Goal: Information Seeking & Learning: Check status

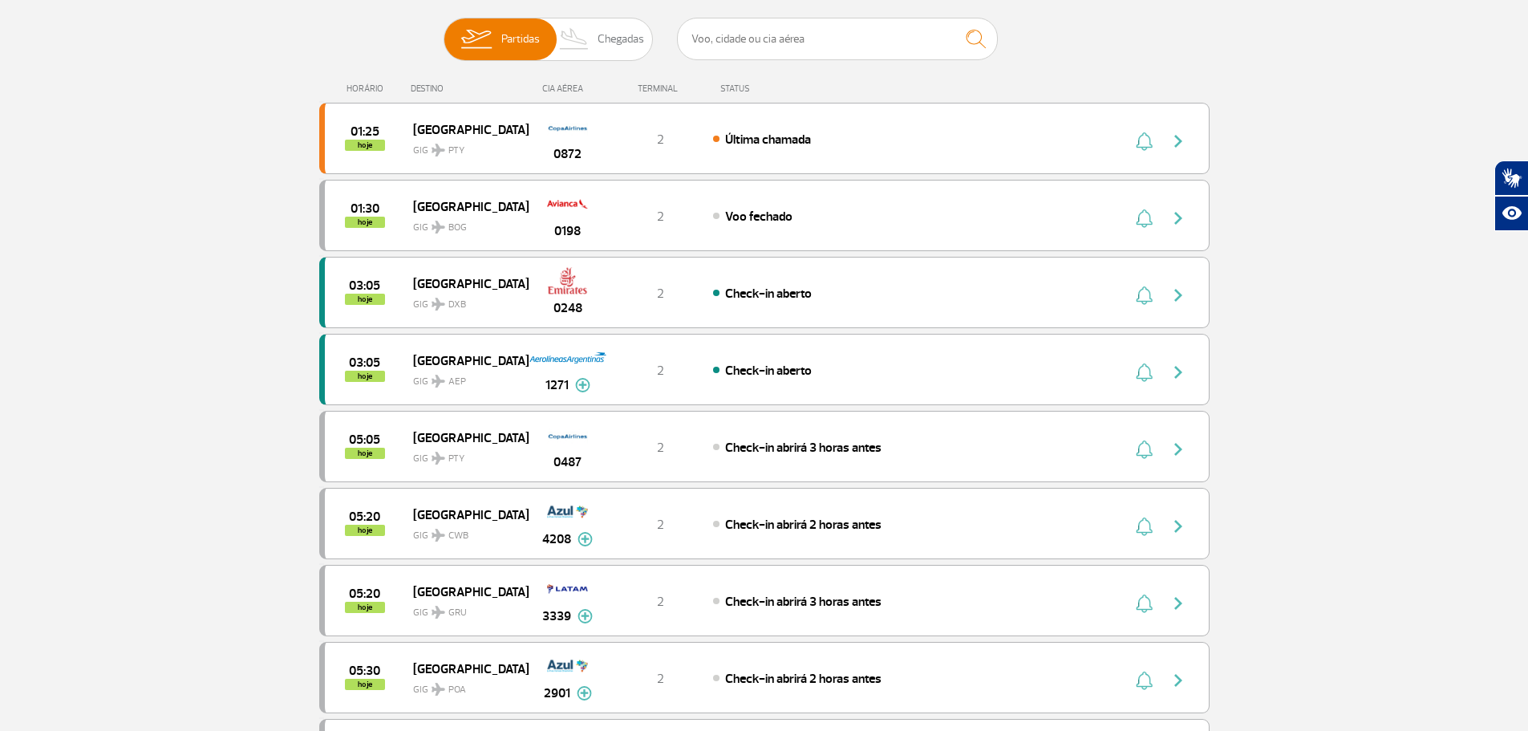
scroll to position [241, 0]
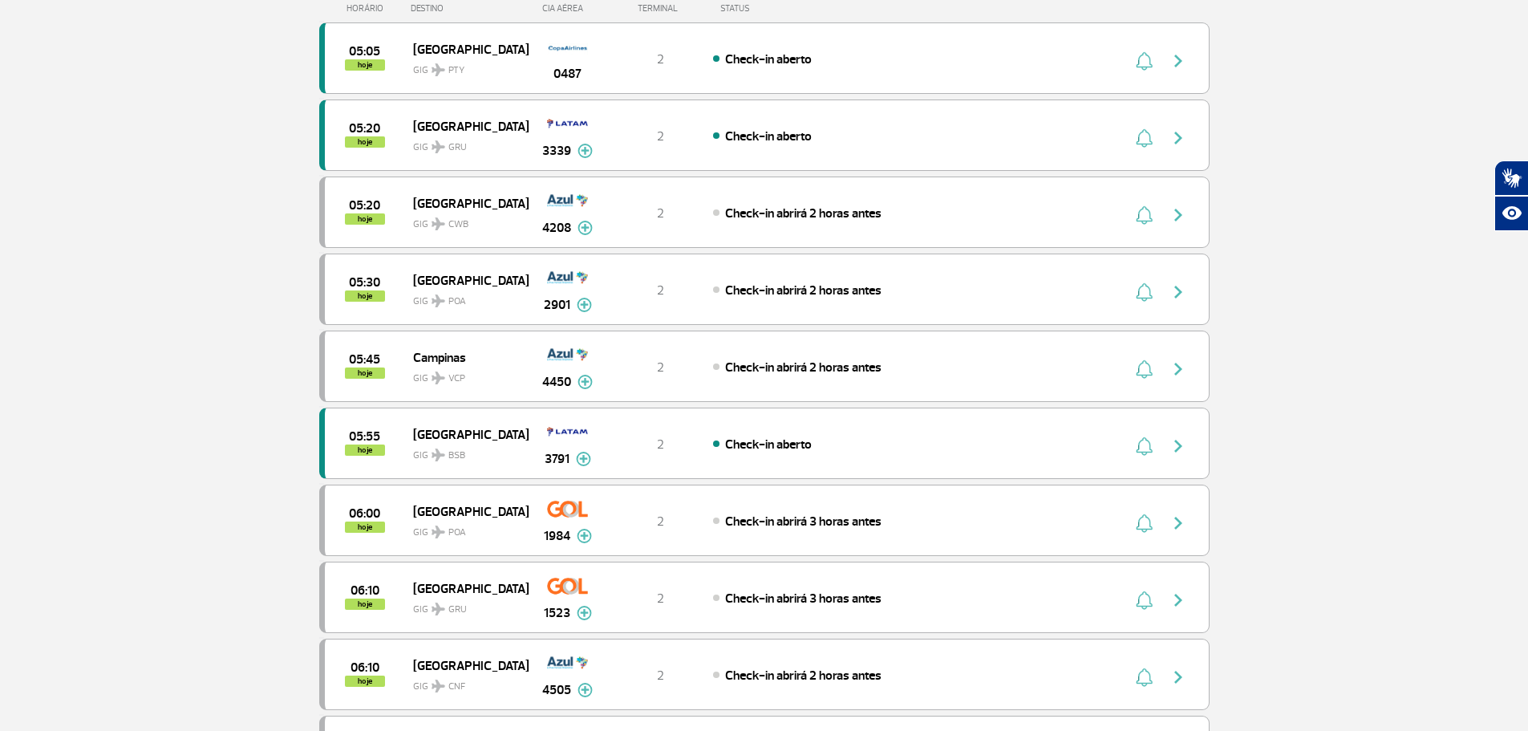
scroll to position [160, 0]
